Goal: Task Accomplishment & Management: Complete application form

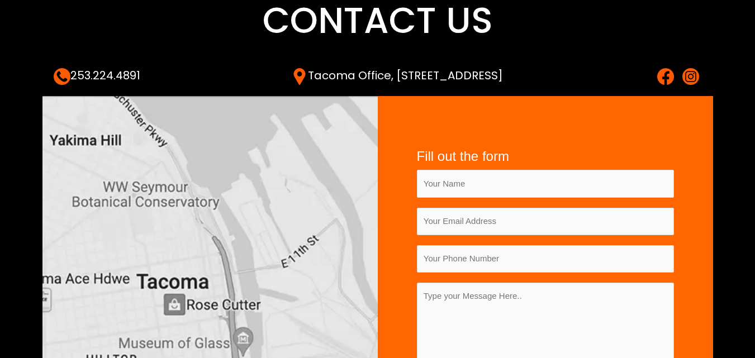
scroll to position [112, 0]
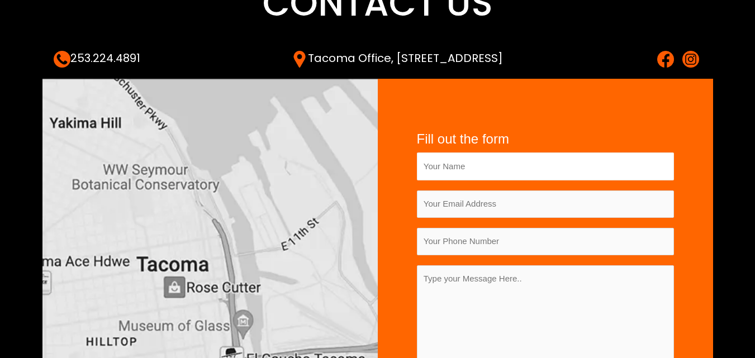
click at [458, 169] on input "Contact form" at bounding box center [545, 165] width 257 height 27
type input "[PERSON_NAME]"
type input "[EMAIL_ADDRESS][DOMAIN_NAME]"
type input "08345891898"
click at [480, 303] on textarea "Contact form" at bounding box center [545, 341] width 257 height 152
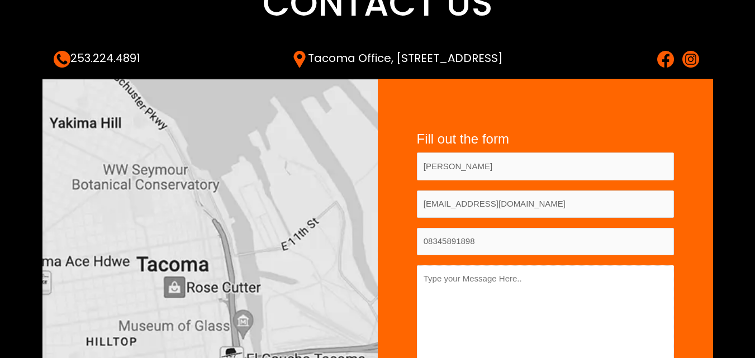
paste textarea "Hello, Are you looking to boost your online presence and share your voice with …"
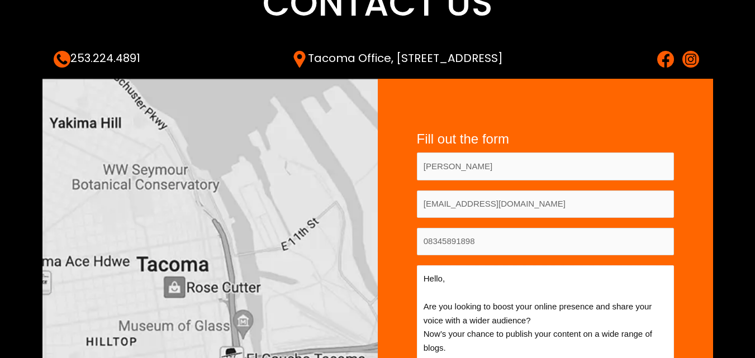
scroll to position [117, 0]
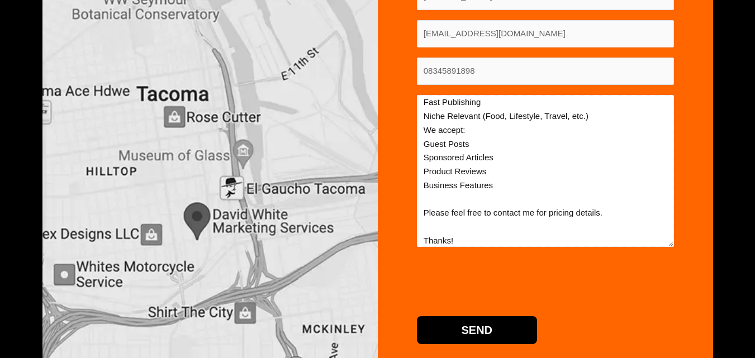
type textarea "Hello, Are you looking to boost your online presence and share your voice with …"
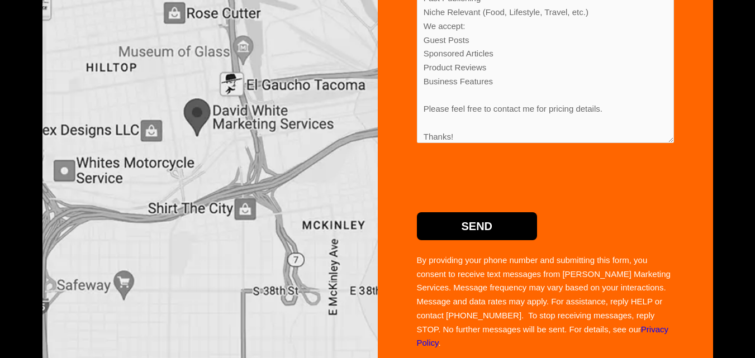
scroll to position [394, 0]
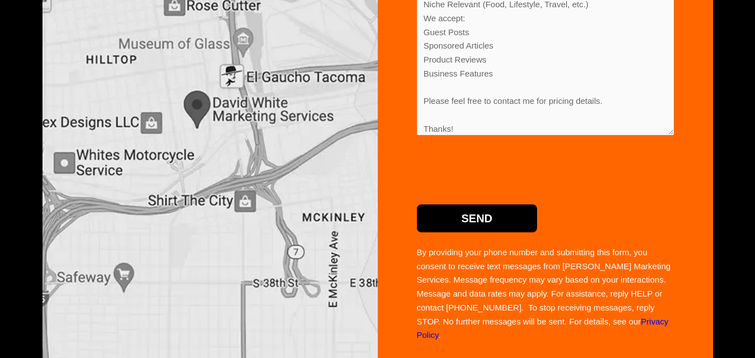
drag, startPoint x: 466, startPoint y: 206, endPoint x: 454, endPoint y: 208, distance: 11.9
click at [464, 206] on input "Send" at bounding box center [477, 218] width 121 height 28
